Goal: Obtain resource: Download file/media

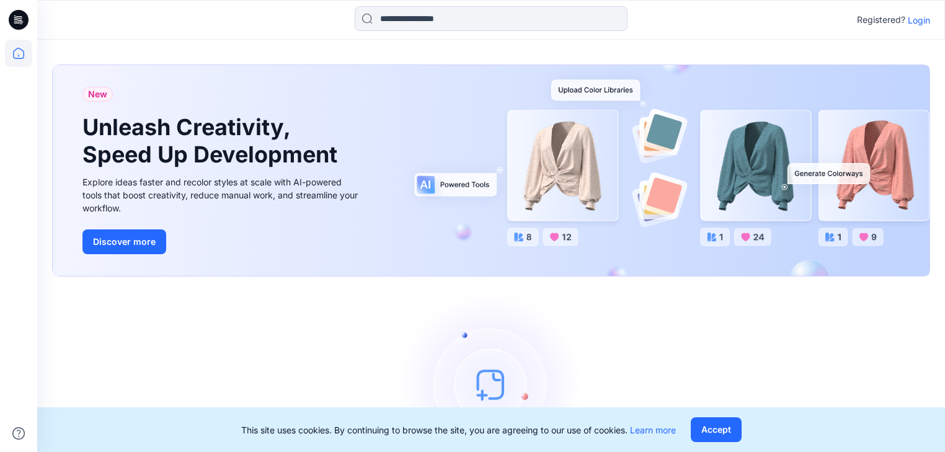
click at [927, 20] on p "Login" at bounding box center [919, 20] width 22 height 13
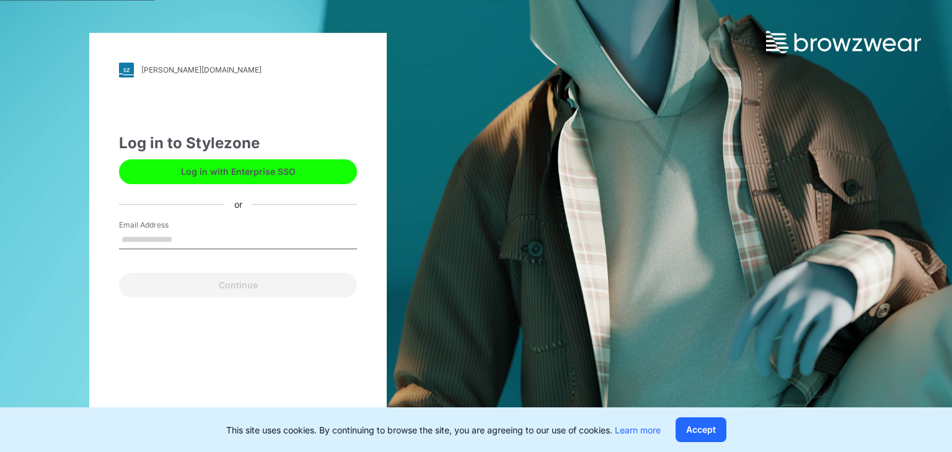
click at [215, 233] on input "Email Address" at bounding box center [238, 240] width 238 height 19
type input "**********"
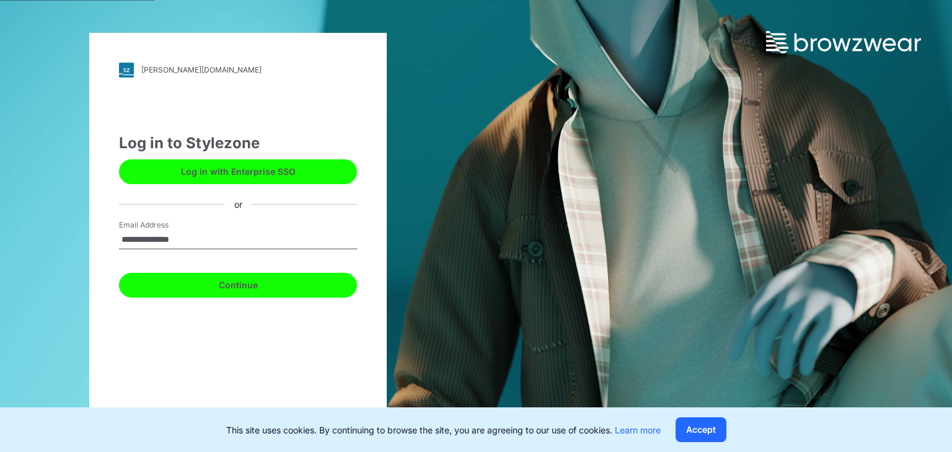
drag, startPoint x: 211, startPoint y: 278, endPoint x: 211, endPoint y: 268, distance: 9.3
click at [211, 278] on button "Continue" at bounding box center [238, 285] width 238 height 25
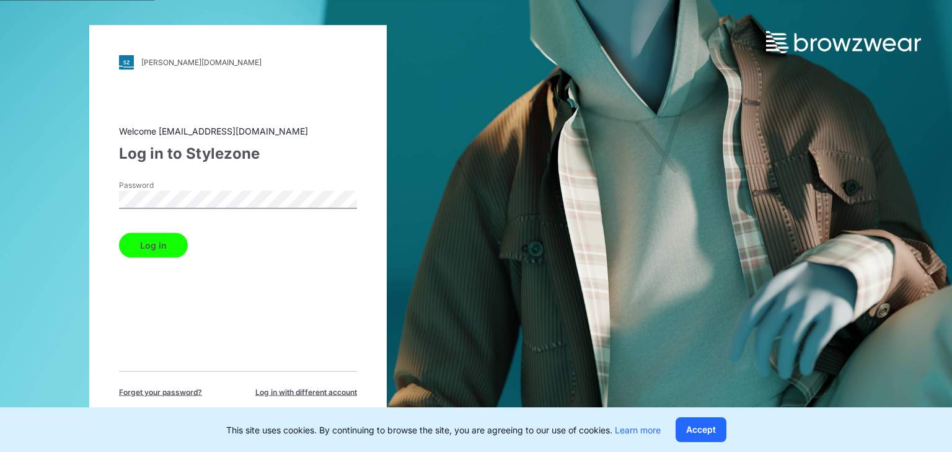
click at [167, 248] on button "Log in" at bounding box center [153, 244] width 69 height 25
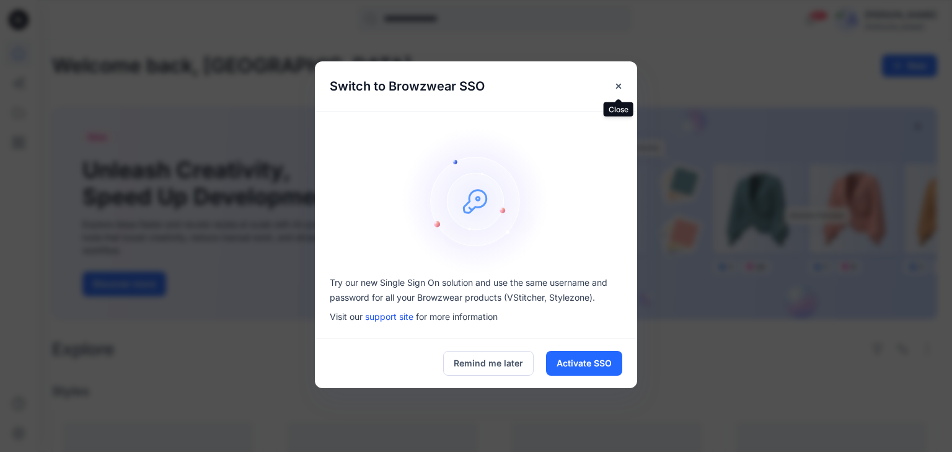
drag, startPoint x: 620, startPoint y: 86, endPoint x: 637, endPoint y: 90, distance: 17.8
click at [620, 87] on icon "Close" at bounding box center [619, 86] width 10 height 10
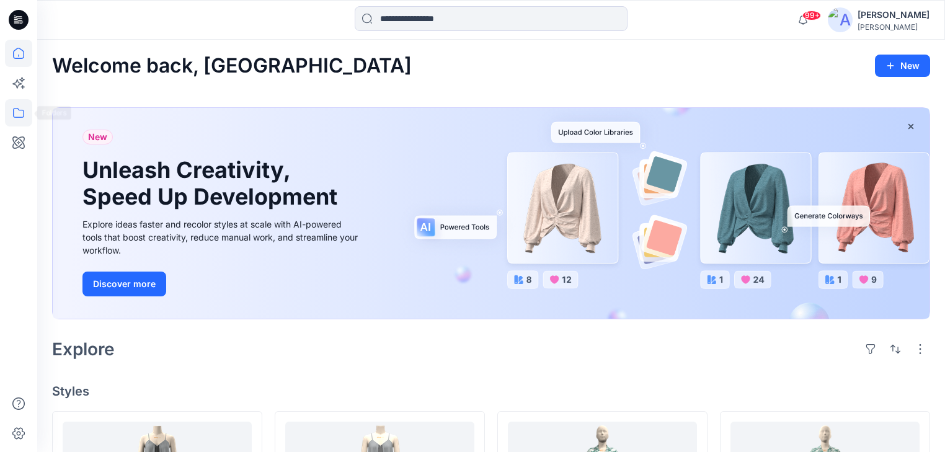
click at [15, 108] on icon at bounding box center [18, 113] width 11 height 10
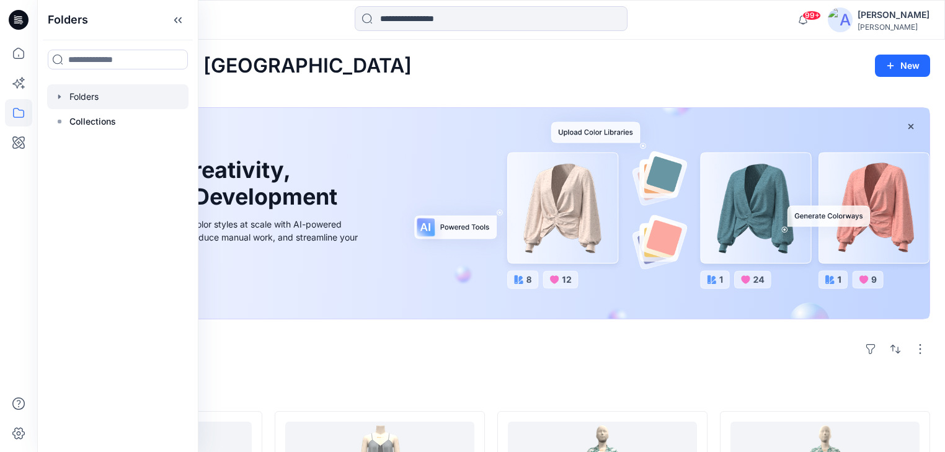
click at [92, 97] on div at bounding box center [117, 96] width 141 height 25
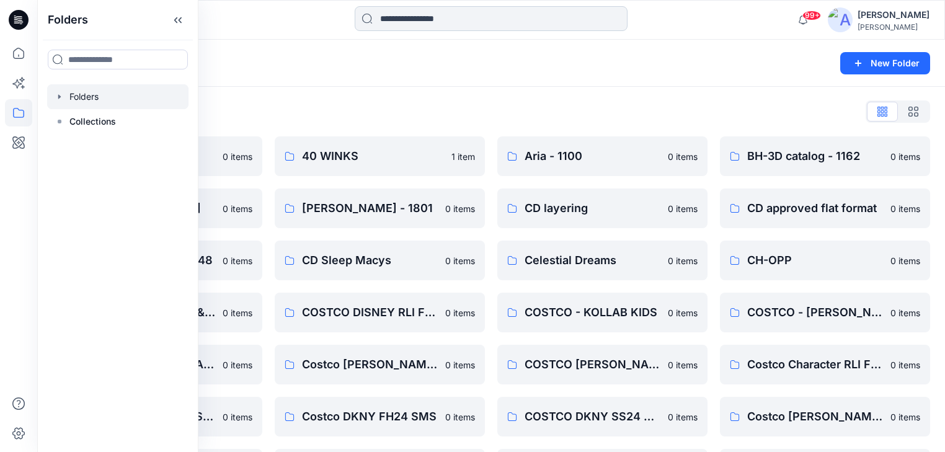
click at [417, 17] on input at bounding box center [491, 18] width 273 height 25
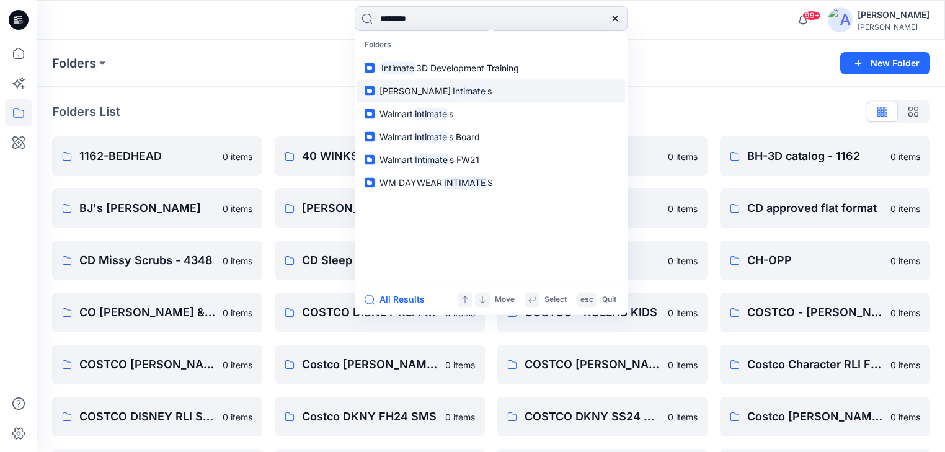
type input "********"
click at [417, 97] on link "[PERSON_NAME] Intimate s" at bounding box center [491, 90] width 268 height 23
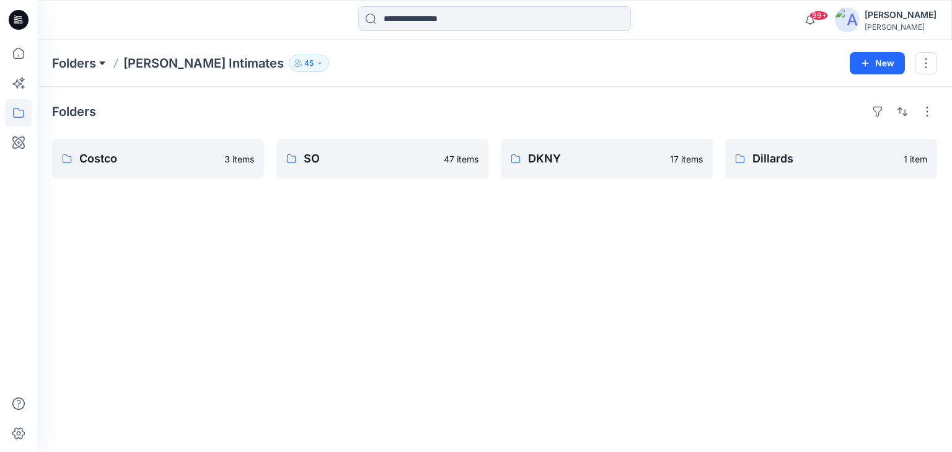
click at [97, 64] on button at bounding box center [102, 63] width 12 height 17
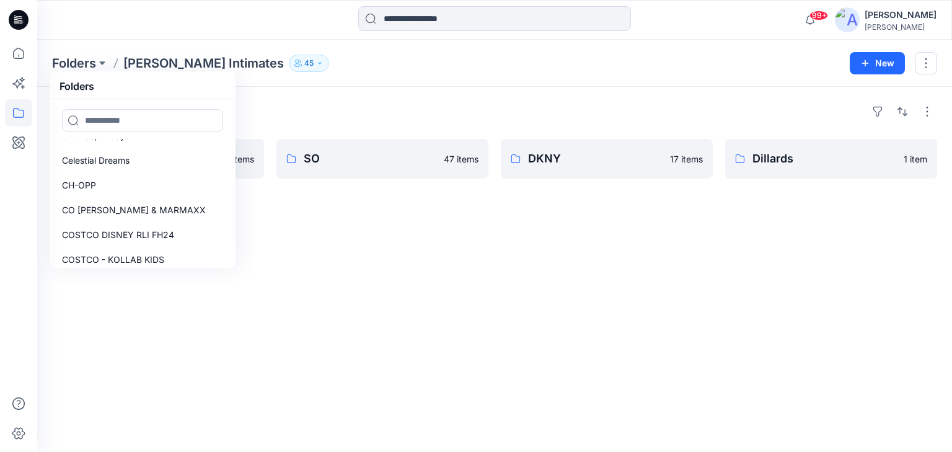
scroll to position [239, 0]
click at [24, 47] on icon at bounding box center [18, 53] width 27 height 27
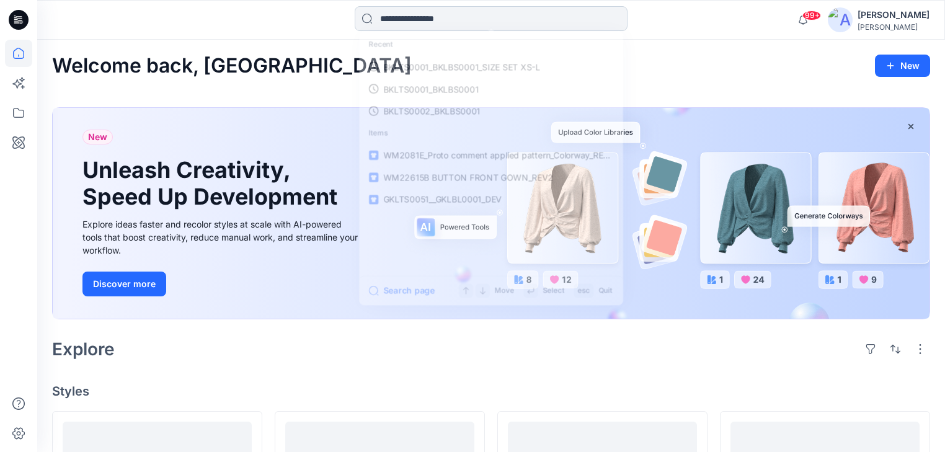
click at [394, 24] on input at bounding box center [491, 18] width 273 height 25
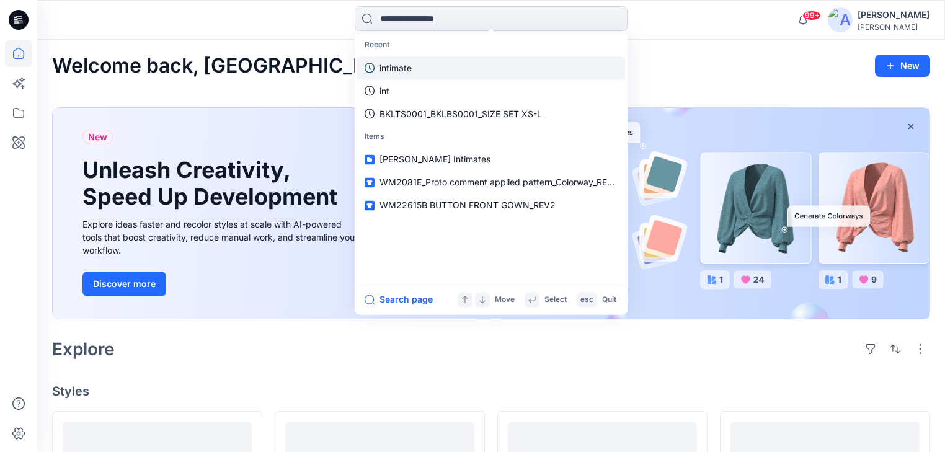
click at [403, 62] on p "intimate" at bounding box center [395, 67] width 32 height 13
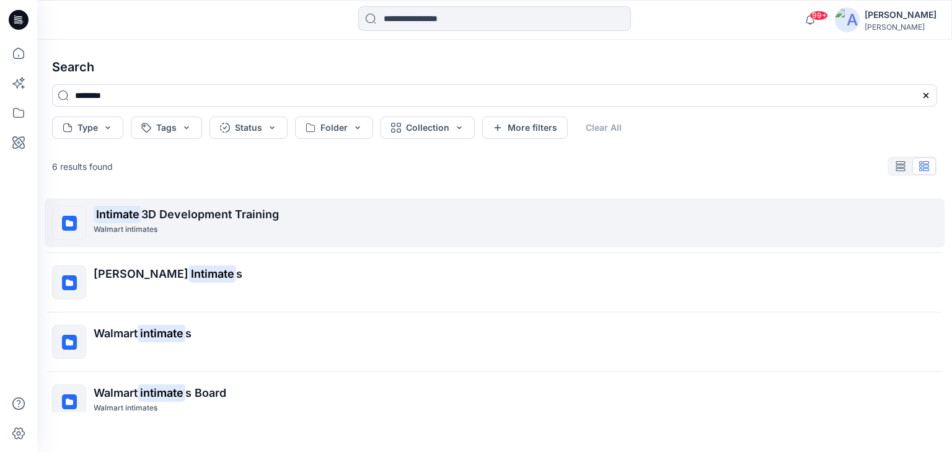
click at [203, 210] on span "3D Development Training" at bounding box center [210, 214] width 138 height 13
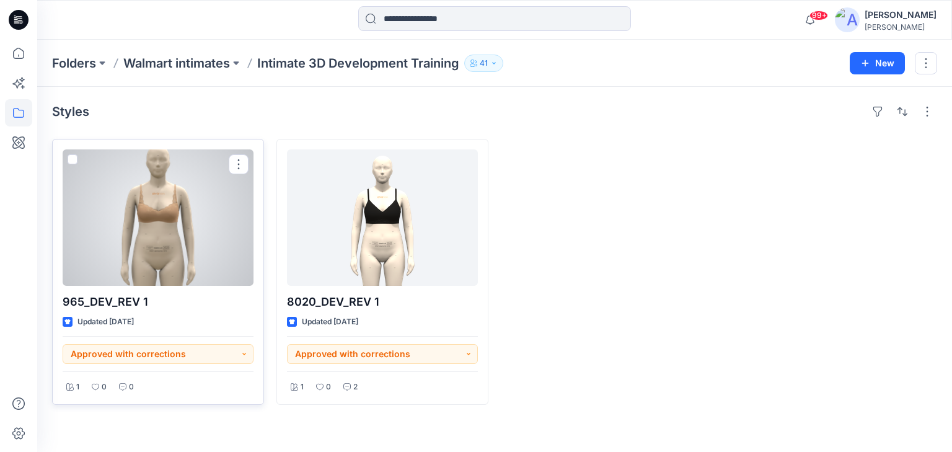
click at [192, 241] on div at bounding box center [158, 217] width 191 height 136
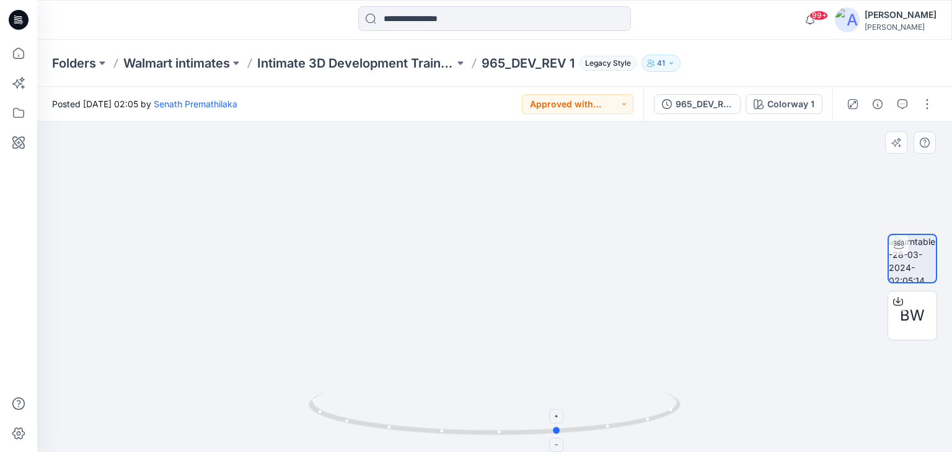
drag, startPoint x: 523, startPoint y: 422, endPoint x: 655, endPoint y: 429, distance: 132.2
click at [665, 432] on icon at bounding box center [496, 415] width 375 height 46
click at [918, 320] on span "BW" at bounding box center [912, 315] width 25 height 22
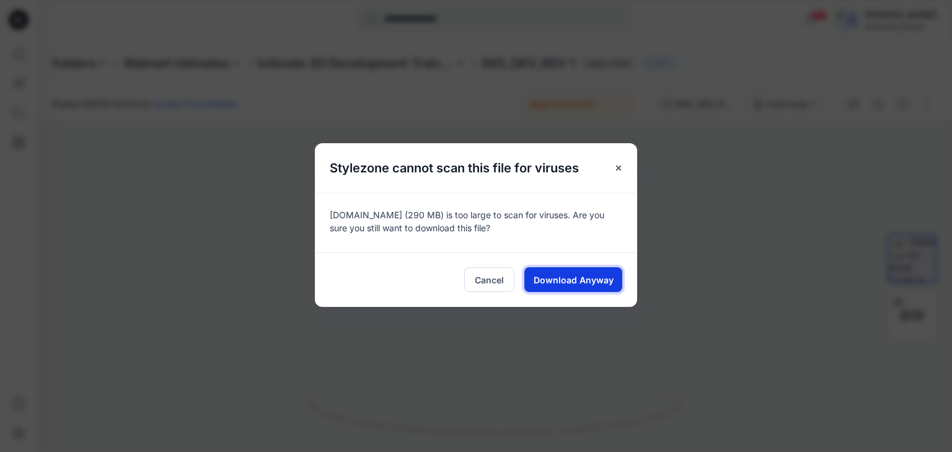
click at [548, 273] on span "Download Anyway" at bounding box center [574, 279] width 80 height 13
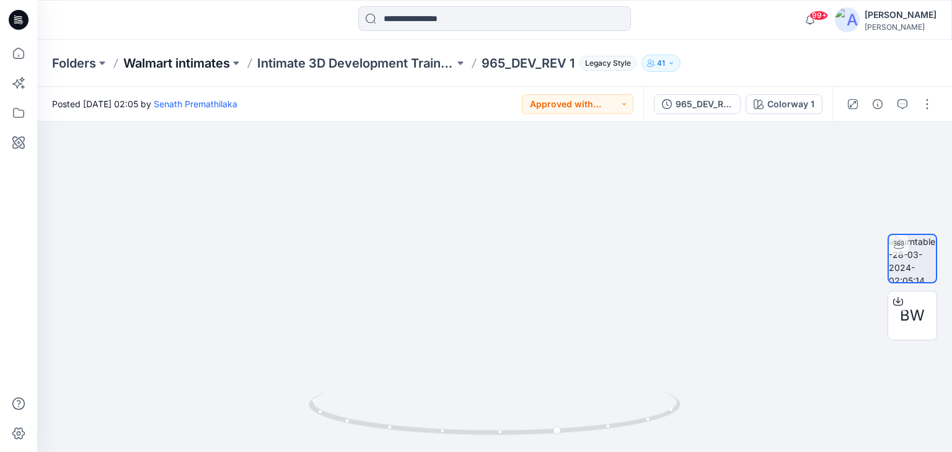
click at [197, 63] on p "Walmart intimates" at bounding box center [176, 63] width 107 height 17
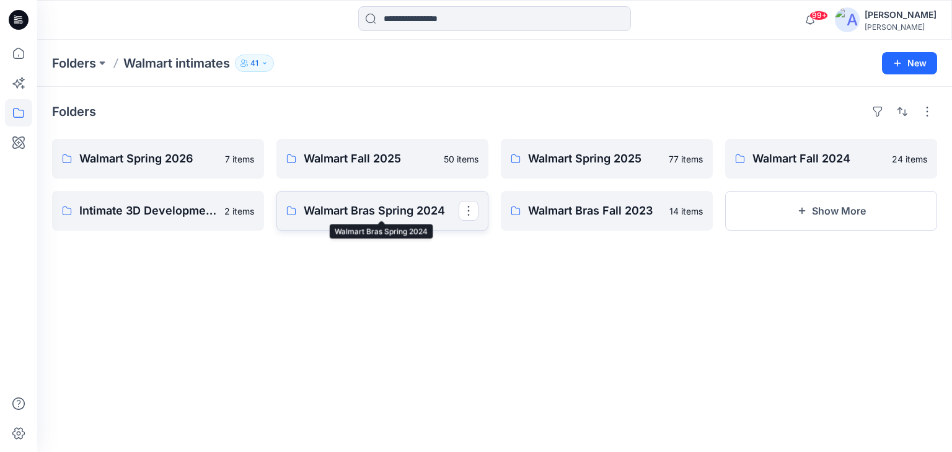
click at [360, 210] on p "Walmart Bras Spring 2024" at bounding box center [381, 210] width 155 height 17
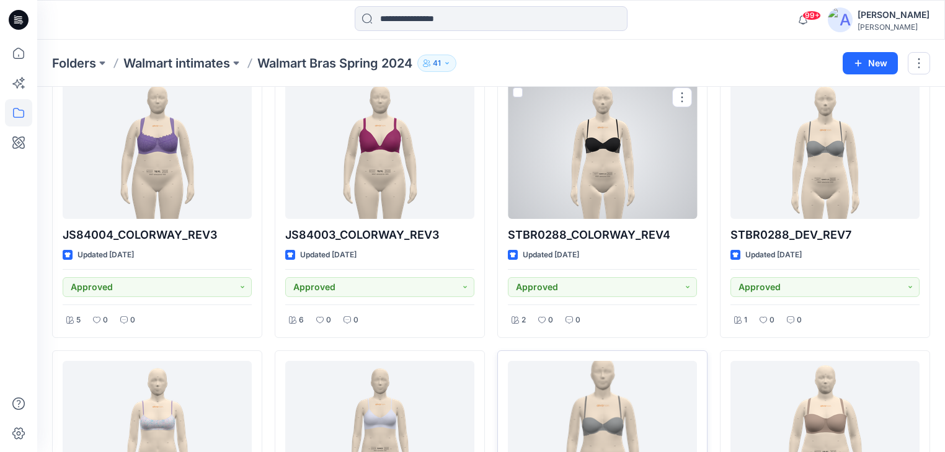
scroll to position [198, 0]
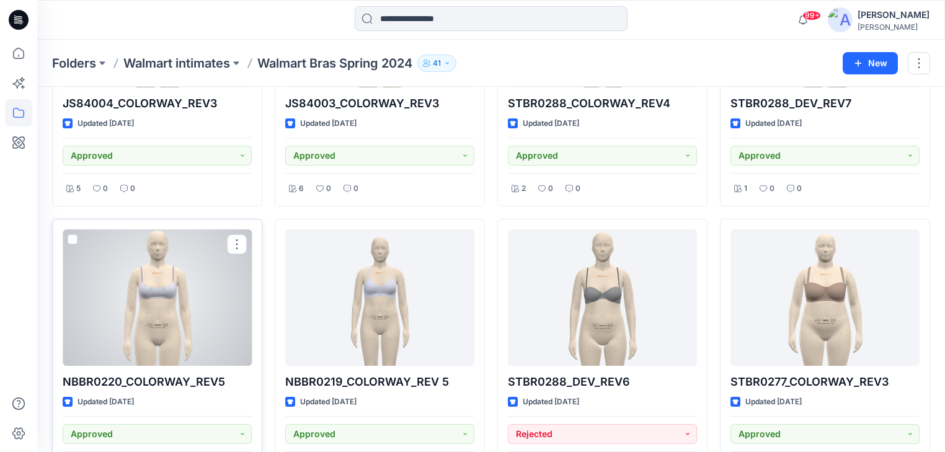
click at [168, 303] on div at bounding box center [157, 297] width 189 height 136
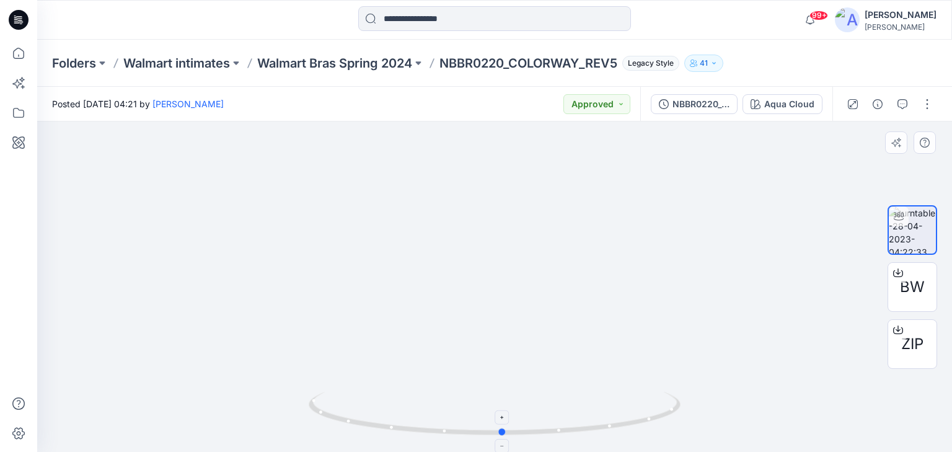
drag, startPoint x: 612, startPoint y: 432, endPoint x: 488, endPoint y: 422, distance: 124.3
click at [488, 422] on icon at bounding box center [496, 415] width 375 height 46
click at [912, 299] on div "BW" at bounding box center [913, 287] width 50 height 50
